Goal: Task Accomplishment & Management: Use online tool/utility

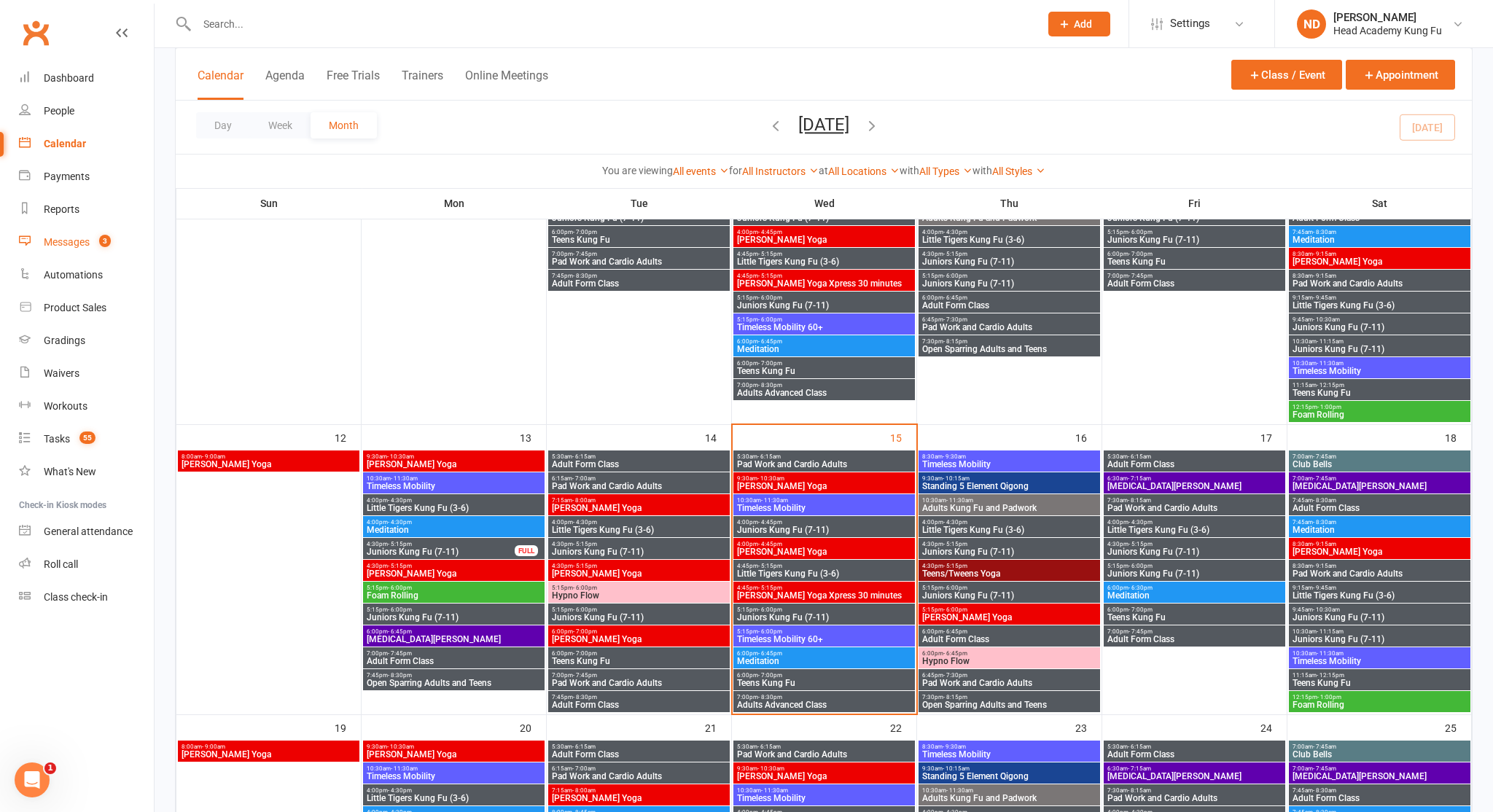
click at [72, 251] on link "Messages 3" at bounding box center [86, 242] width 135 height 33
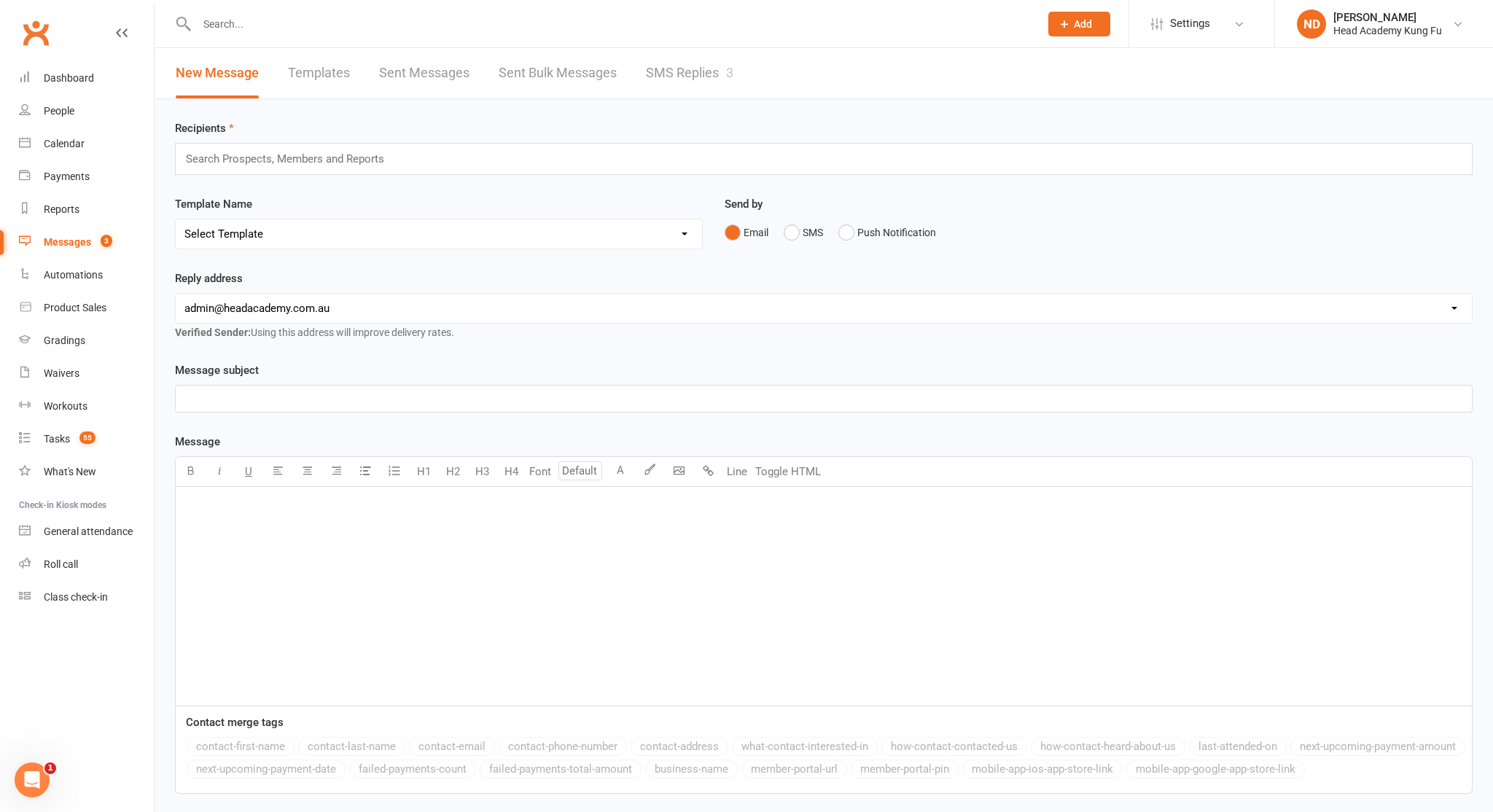
drag, startPoint x: 725, startPoint y: 77, endPoint x: 667, endPoint y: 118, distance: 71.0
click at [725, 77] on link "SMS Replies 3" at bounding box center [690, 74] width 88 height 50
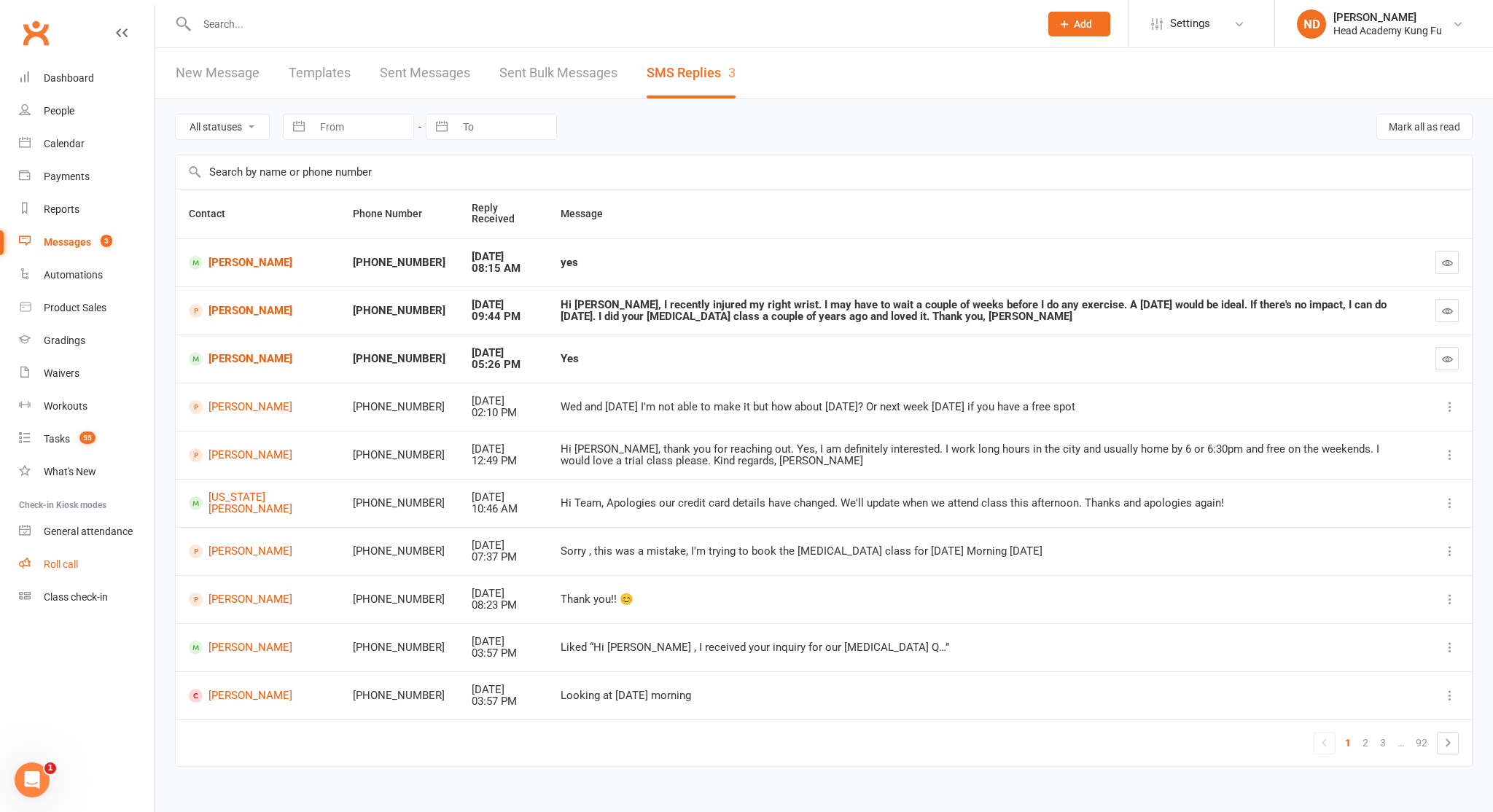
click at [53, 566] on link "Roll call" at bounding box center [86, 564] width 135 height 33
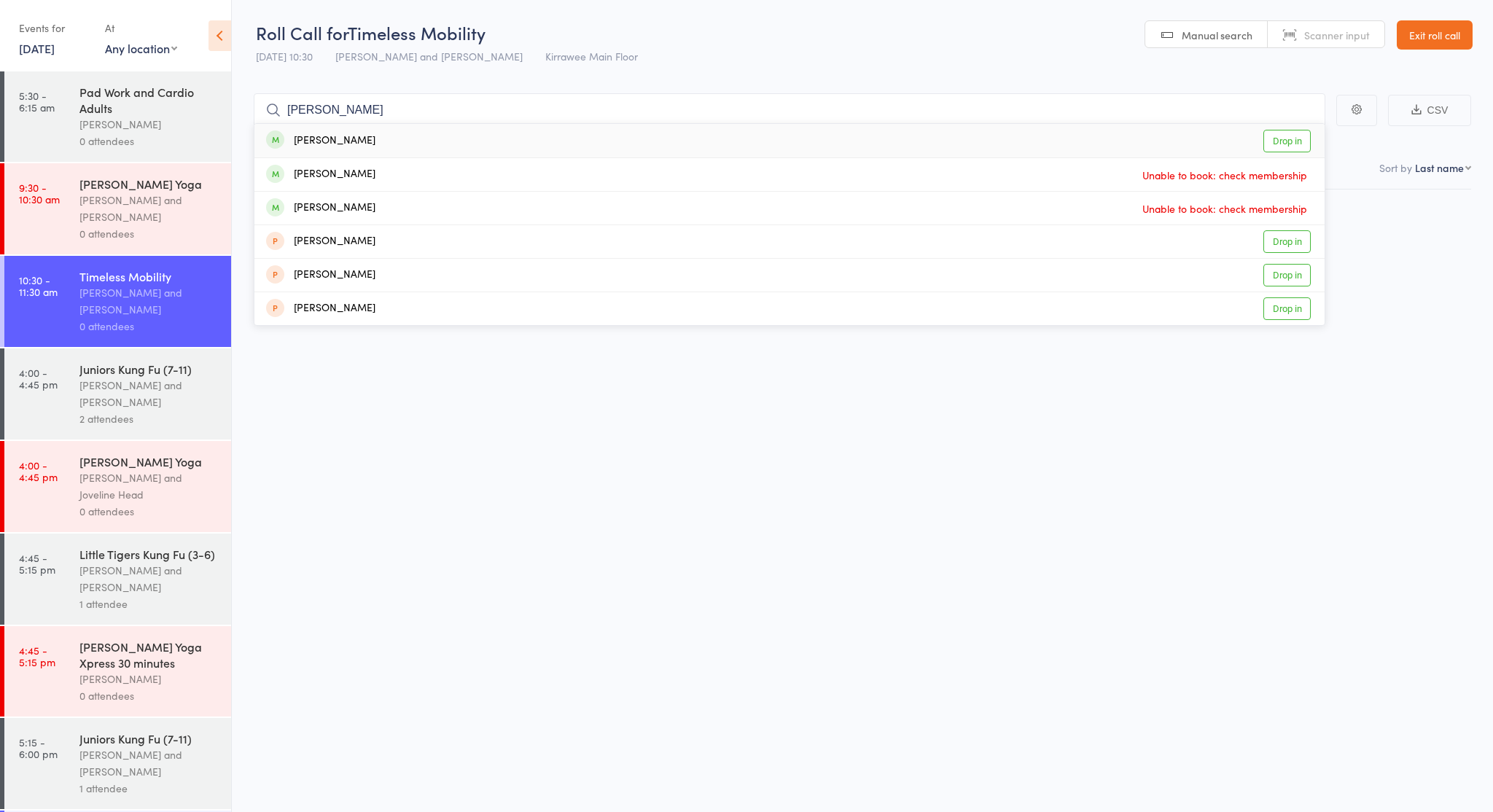
type input "Dorothy"
click at [305, 142] on div "Dorothy Banks" at bounding box center [321, 141] width 109 height 17
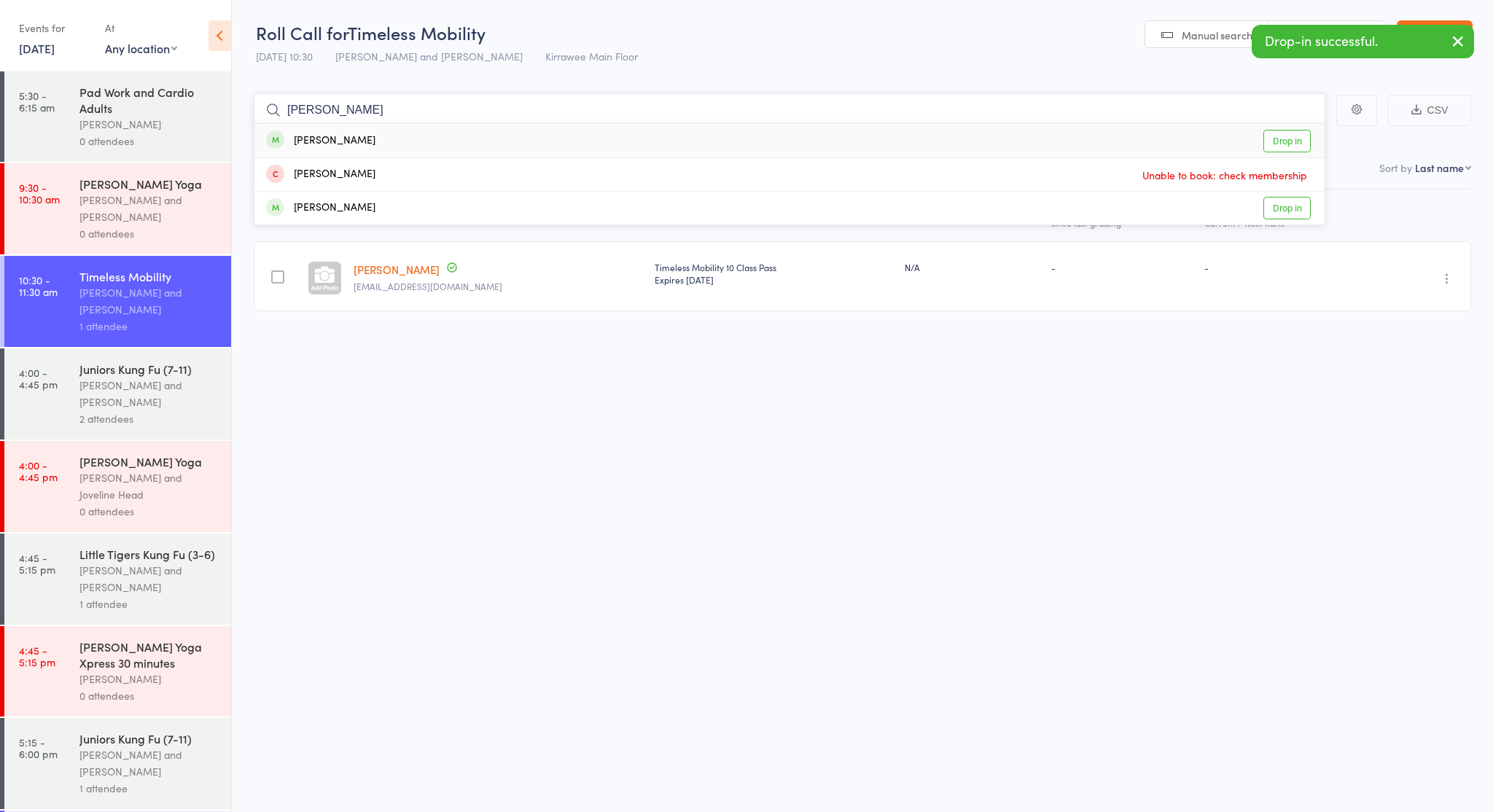
type input "jim w"
click at [317, 136] on div "Jim Whitley" at bounding box center [321, 141] width 109 height 17
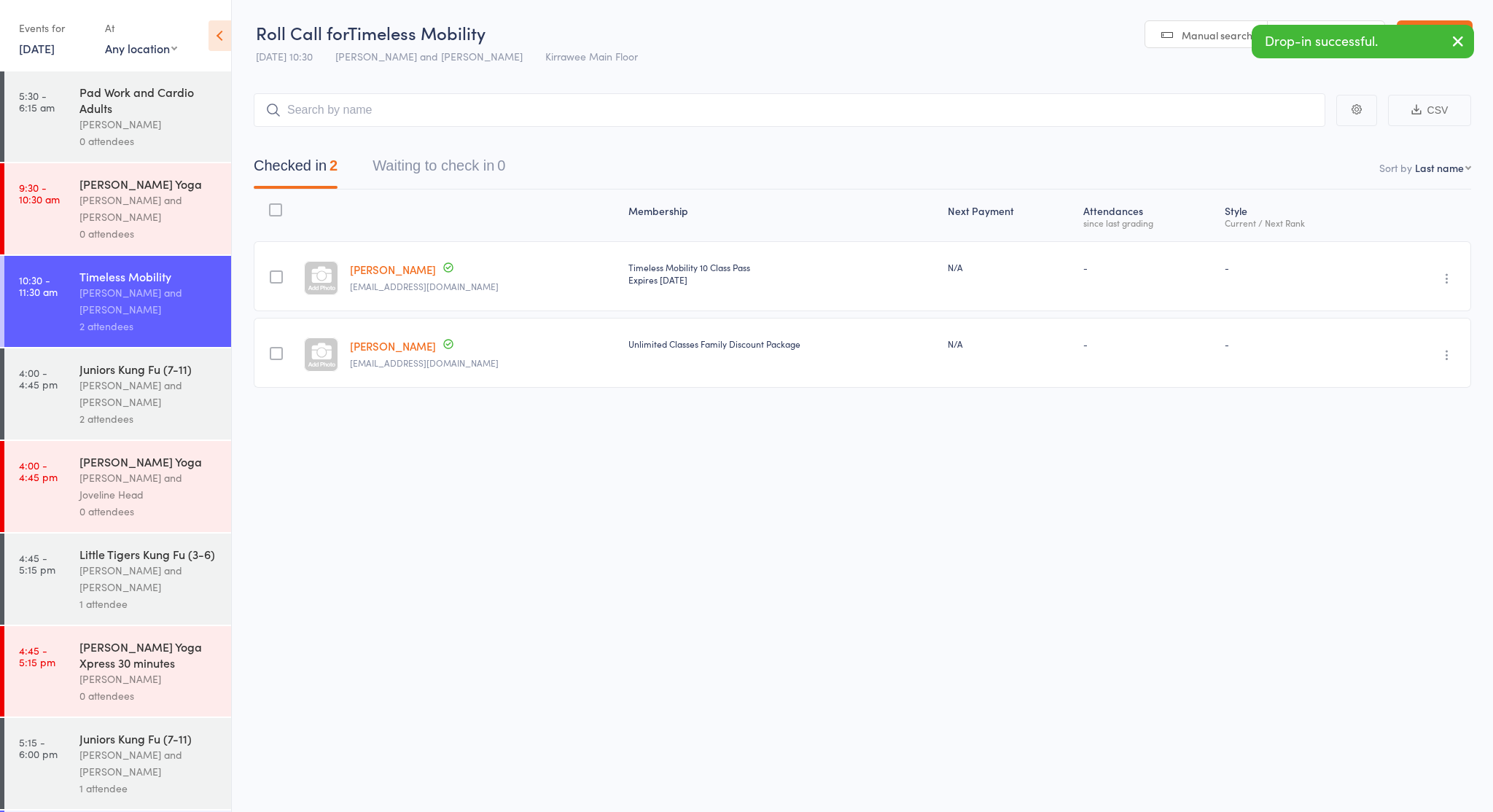
click at [127, 240] on div "0 attendees" at bounding box center [149, 233] width 139 height 17
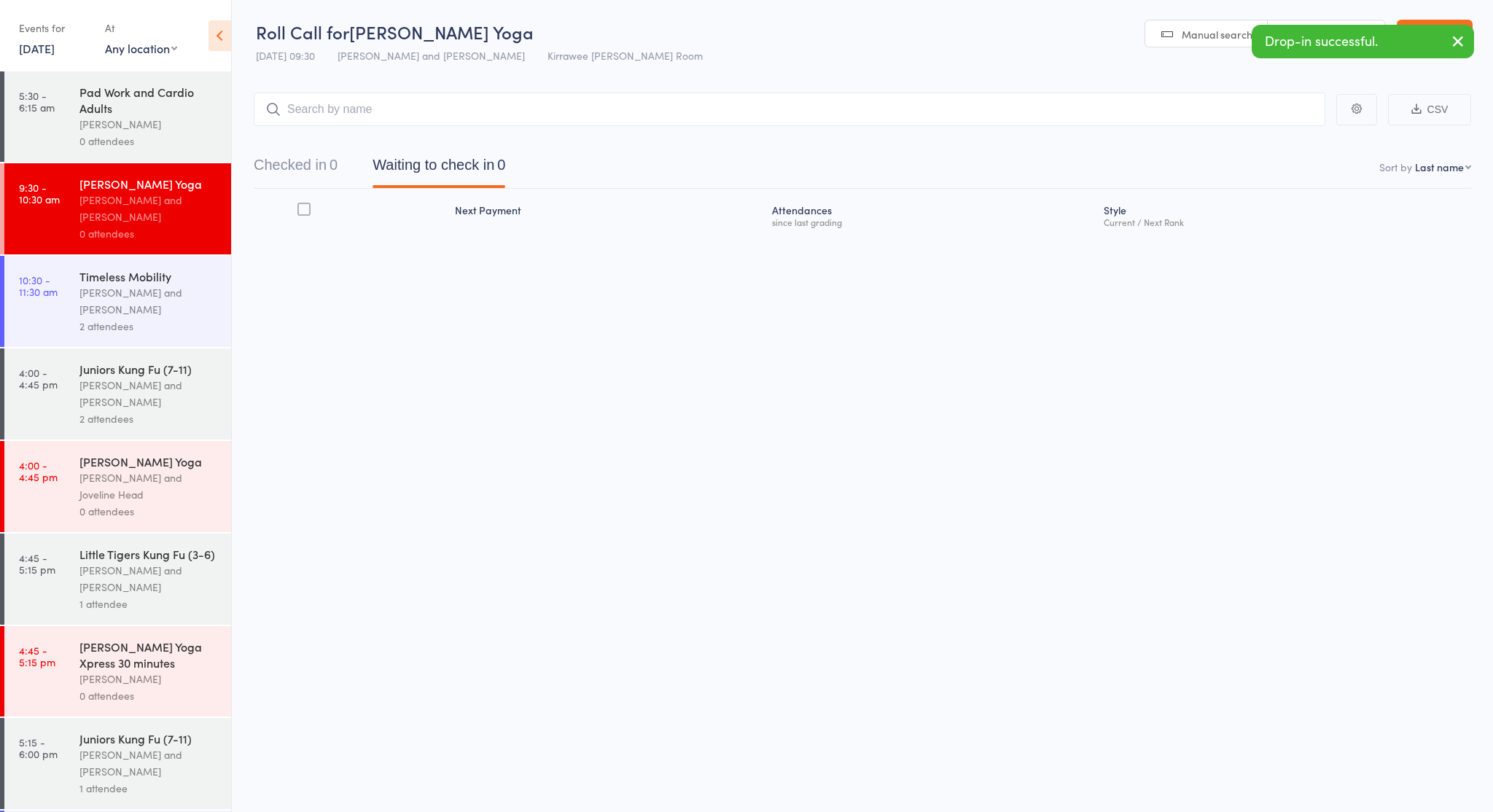
scroll to position [1, 0]
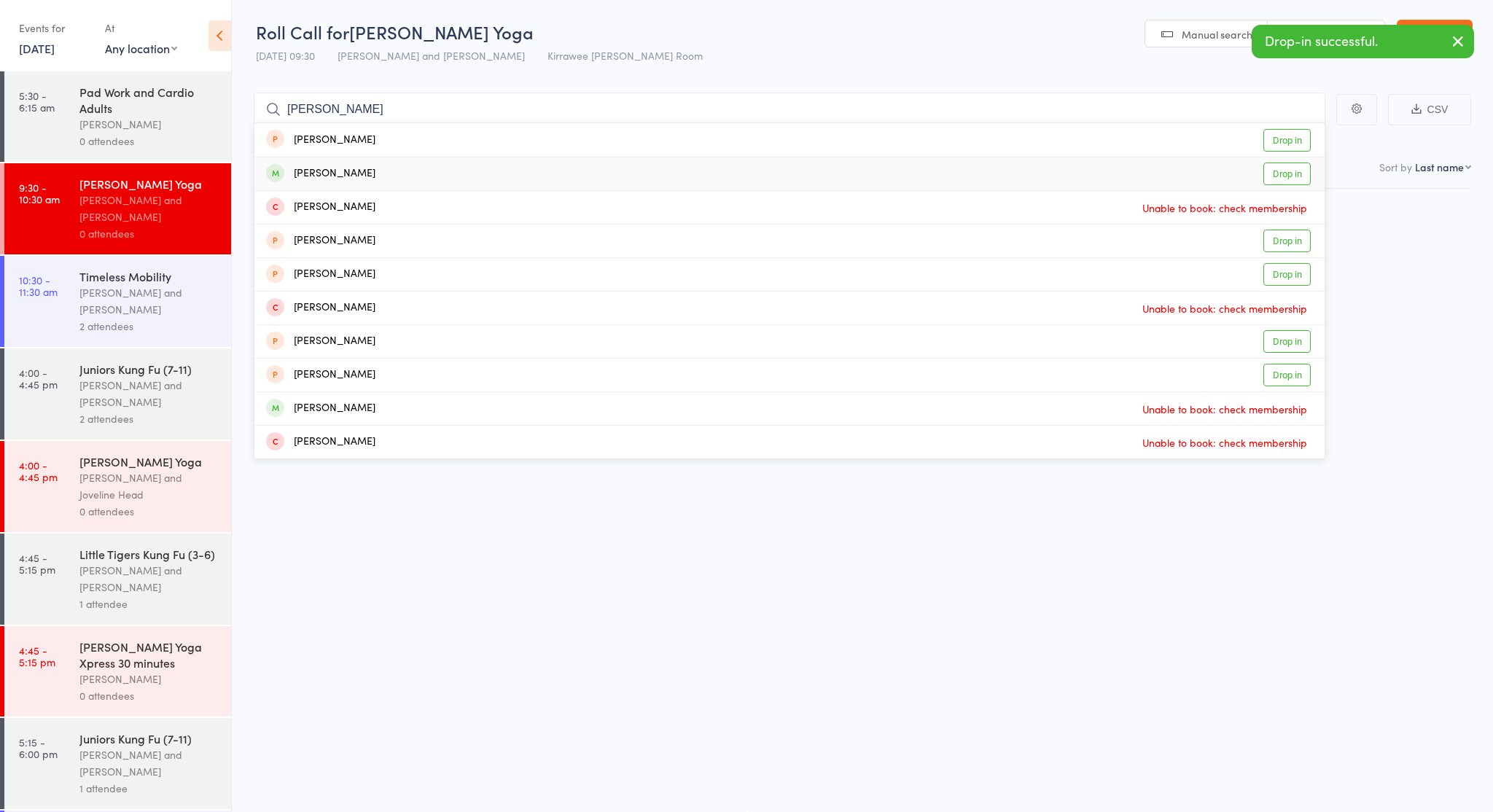
type input "Nathan d"
click at [338, 177] on div "[PERSON_NAME]" at bounding box center [321, 173] width 109 height 17
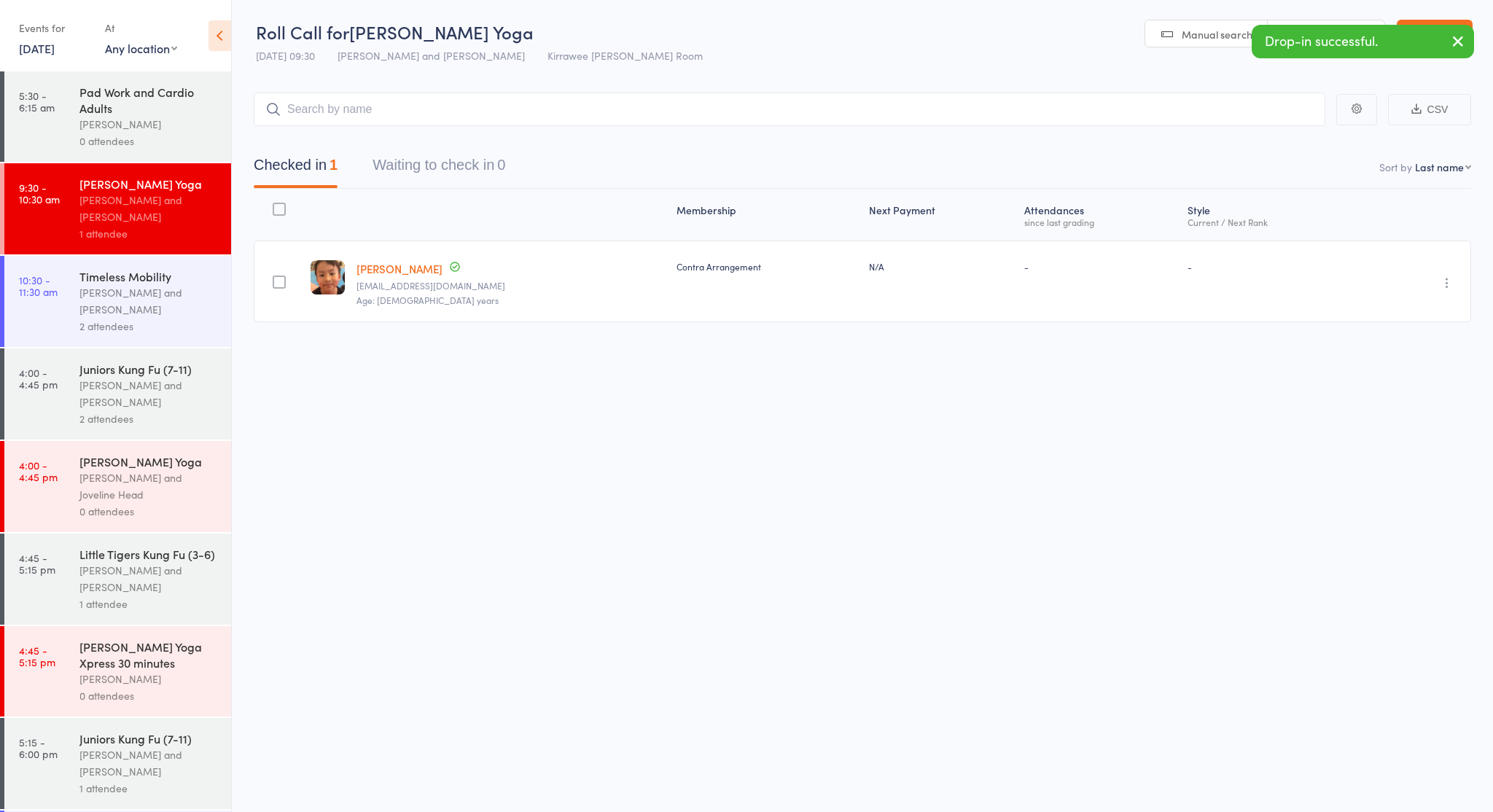
click at [1453, 36] on icon "button" at bounding box center [1458, 41] width 18 height 18
click at [140, 301] on div "Nathan Head and Nathan Donnellan" at bounding box center [149, 301] width 139 height 33
